Goal: Navigation & Orientation: Find specific page/section

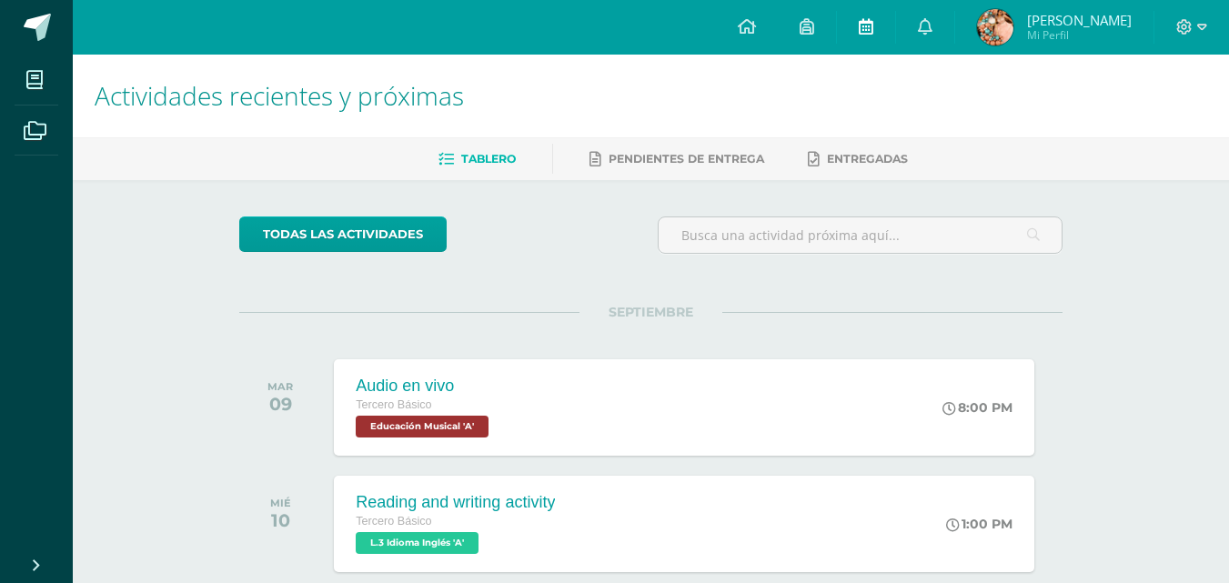
click at [895, 28] on link at bounding box center [866, 27] width 58 height 55
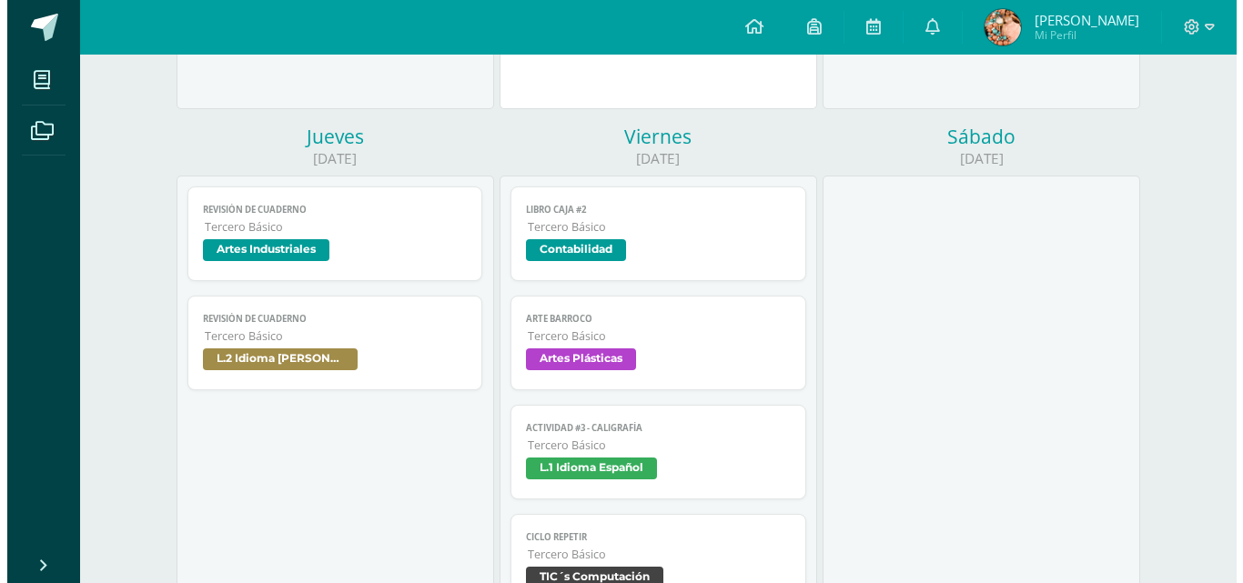
scroll to position [689, 0]
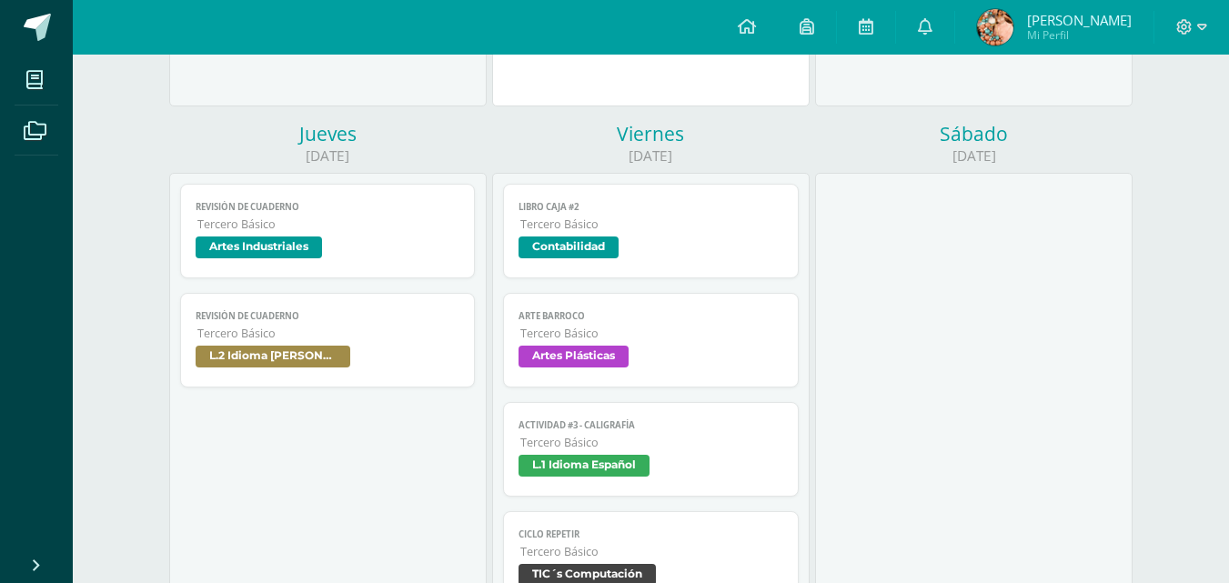
click at [710, 330] on span "Tercero Básico" at bounding box center [651, 333] width 263 height 15
